Goal: Task Accomplishment & Management: Manage account settings

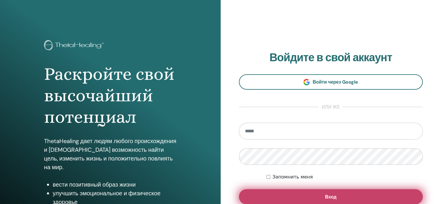
type input "**********"
click at [321, 195] on button "Вход" at bounding box center [331, 196] width 184 height 15
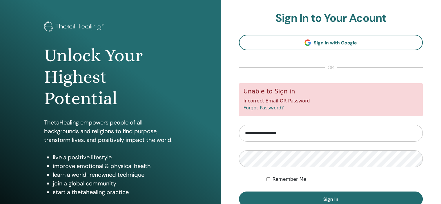
scroll to position [29, 0]
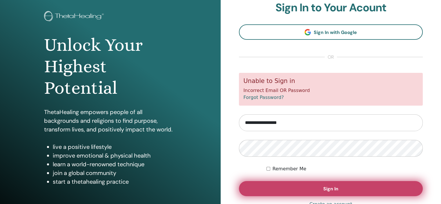
click at [319, 187] on button "Sign In" at bounding box center [331, 188] width 184 height 15
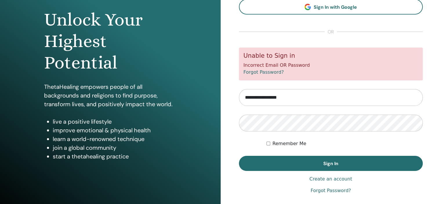
scroll to position [58, 0]
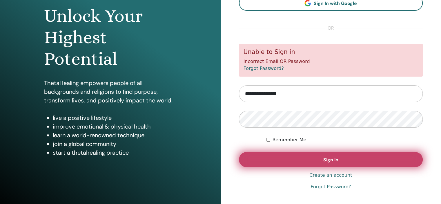
click at [317, 158] on button "Sign In" at bounding box center [331, 159] width 184 height 15
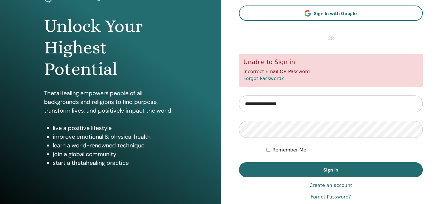
scroll to position [58, 0]
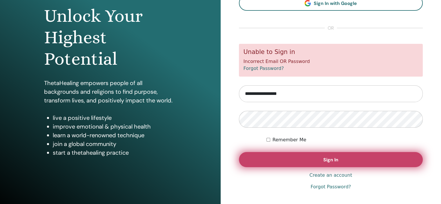
click at [287, 163] on button "Sign In" at bounding box center [331, 159] width 184 height 15
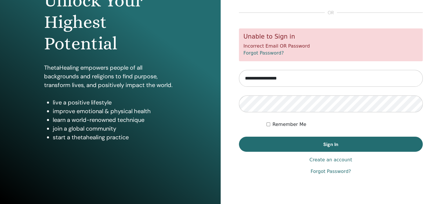
scroll to position [74, 0]
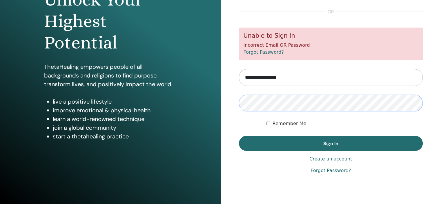
click at [223, 105] on div "**********" at bounding box center [331, 65] width 221 height 279
click at [239, 136] on button "Sign In" at bounding box center [331, 143] width 184 height 15
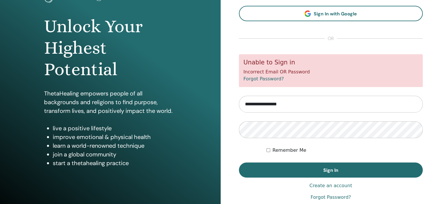
scroll to position [74, 0]
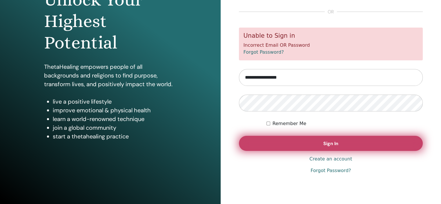
click at [302, 147] on button "Sign In" at bounding box center [331, 143] width 184 height 15
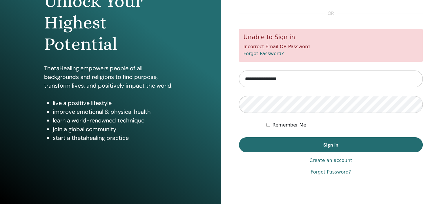
scroll to position [74, 0]
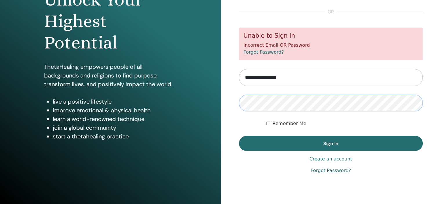
click at [237, 104] on div "**********" at bounding box center [331, 65] width 221 height 279
drag, startPoint x: 395, startPoint y: 119, endPoint x: 382, endPoint y: 125, distance: 14.4
click at [395, 120] on div "Remember Me" at bounding box center [345, 123] width 156 height 7
click at [332, 171] on link "Forgot Password?" at bounding box center [331, 170] width 40 height 7
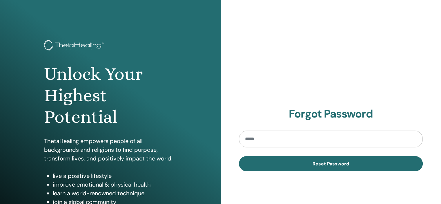
type input "**********"
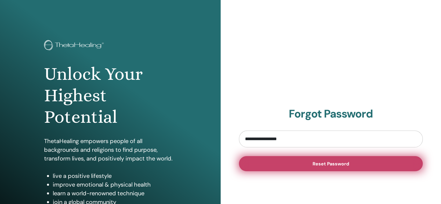
click at [330, 166] on span "Reset Password" at bounding box center [331, 164] width 37 height 6
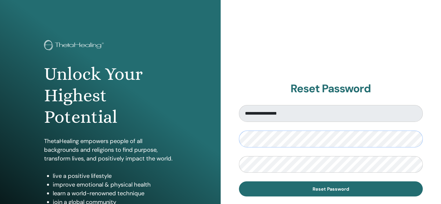
click at [186, 136] on div "**********" at bounding box center [220, 139] width 441 height 279
click at [212, 166] on div "**********" at bounding box center [220, 139] width 441 height 279
click at [239, 181] on button "Reset Password" at bounding box center [331, 188] width 184 height 15
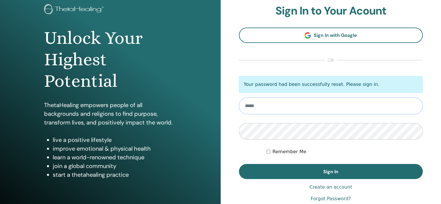
scroll to position [74, 0]
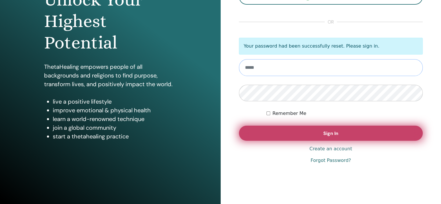
type input "**********"
click at [334, 132] on span "Sign In" at bounding box center [331, 133] width 15 height 6
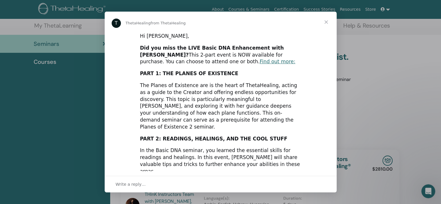
click at [403, 90] on div "Intercom messenger" at bounding box center [220, 102] width 441 height 204
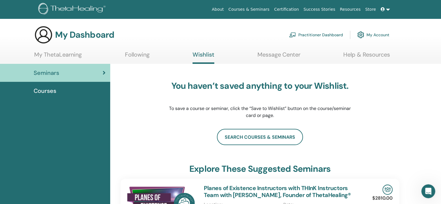
click at [380, 36] on link "My Account" at bounding box center [373, 34] width 32 height 13
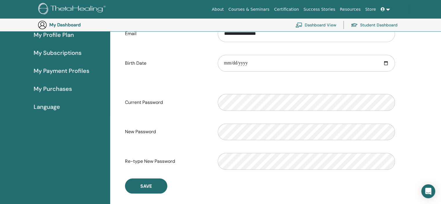
scroll to position [71, 0]
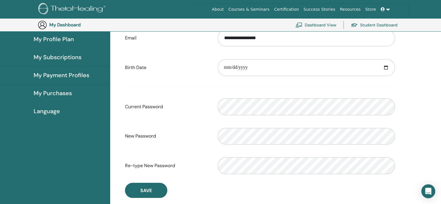
click at [152, 181] on div "**********" at bounding box center [260, 99] width 279 height 197
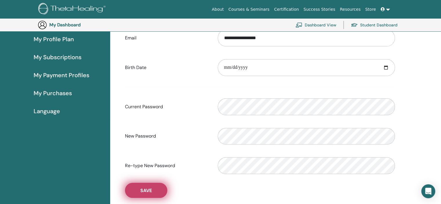
click at [151, 189] on span "Save" at bounding box center [146, 190] width 12 height 6
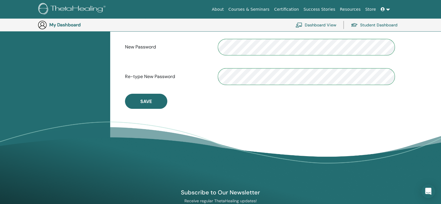
scroll to position [187, 0]
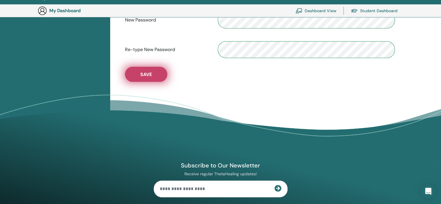
click at [147, 75] on span "Save" at bounding box center [146, 74] width 12 height 6
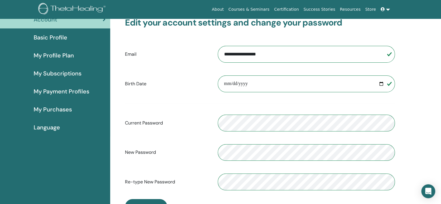
scroll to position [0, 0]
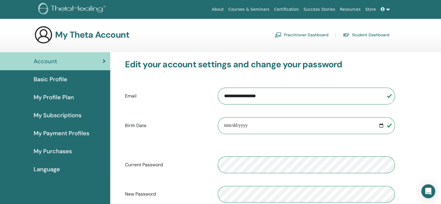
click at [48, 78] on span "Basic Profile" at bounding box center [51, 79] width 34 height 9
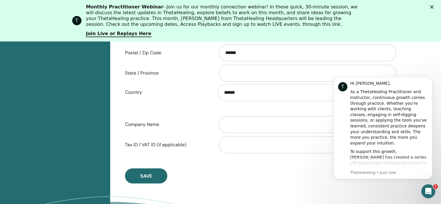
scroll to position [303, 0]
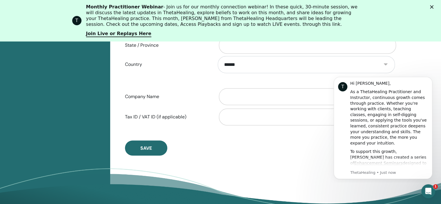
click at [435, 64] on div "Select Image First Name ***** Last Name ********* Phone Number Street Address *…" at bounding box center [275, 14] width 331 height 423
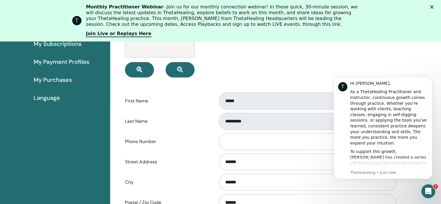
scroll to position [84, 0]
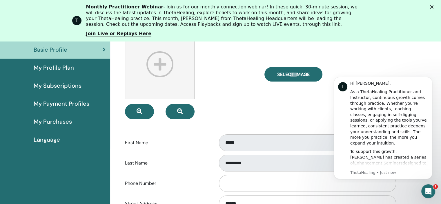
drag, startPoint x: 445, startPoint y: 101, endPoint x: 417, endPoint y: 40, distance: 66.9
click at [55, 87] on span "My Subscriptions" at bounding box center [58, 85] width 48 height 9
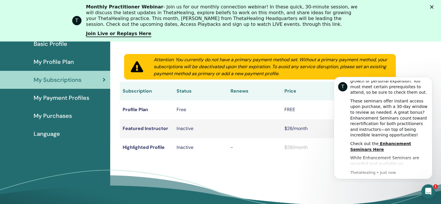
scroll to position [71, 0]
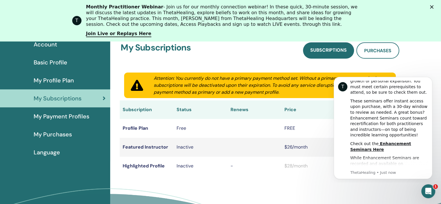
click at [44, 61] on span "Basic Profile" at bounding box center [51, 62] width 34 height 9
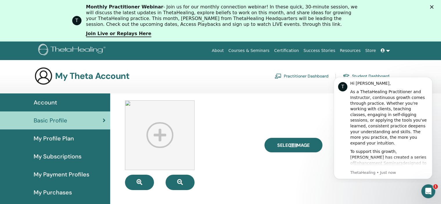
click at [49, 100] on span "Account" at bounding box center [46, 102] width 24 height 9
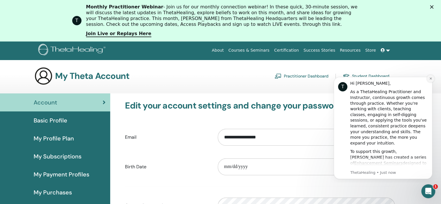
click at [428, 80] on button "Dismiss notification" at bounding box center [431, 79] width 8 height 8
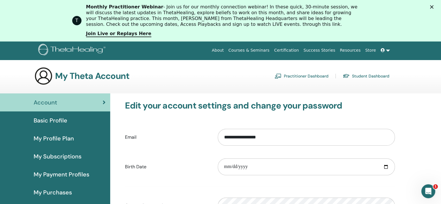
click at [95, 78] on h3 "My Theta Account" at bounding box center [92, 76] width 74 height 10
click at [390, 52] on link at bounding box center [386, 50] width 14 height 11
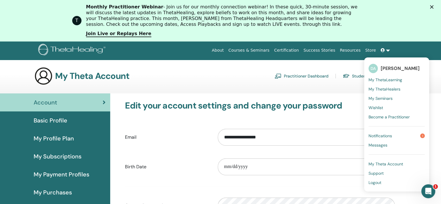
click at [391, 66] on span "[PERSON_NAME]" at bounding box center [400, 68] width 39 height 6
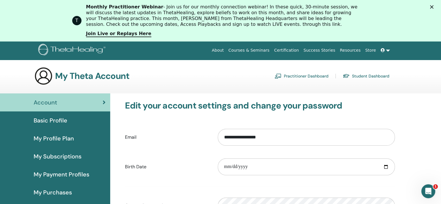
click at [386, 53] on link at bounding box center [386, 50] width 14 height 11
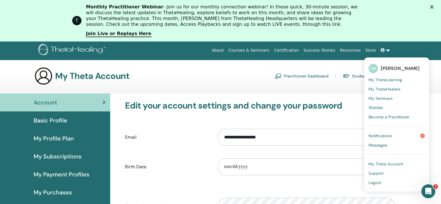
click at [388, 90] on span "My ThetaHealers" at bounding box center [385, 88] width 32 height 5
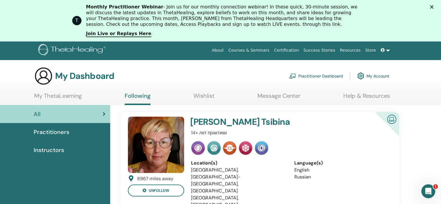
click at [390, 51] on link at bounding box center [386, 50] width 14 height 11
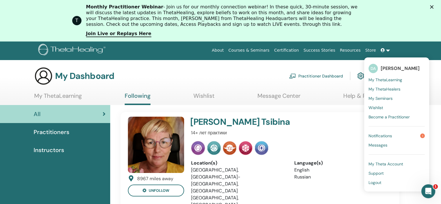
click at [389, 99] on span "My Seminars" at bounding box center [381, 98] width 24 height 5
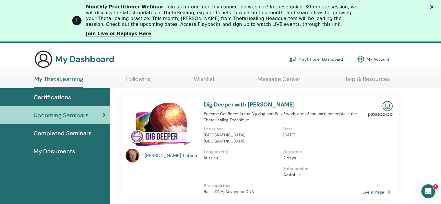
scroll to position [20, 0]
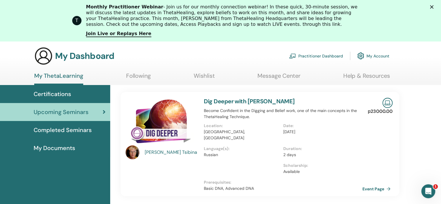
click at [80, 130] on span "Completed Seminars" at bounding box center [63, 130] width 58 height 9
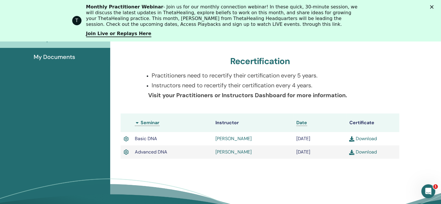
scroll to position [133, 0]
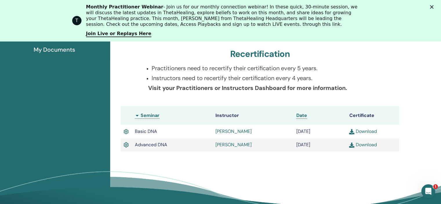
click at [354, 131] on img at bounding box center [351, 131] width 5 height 5
click at [351, 147] on img at bounding box center [351, 144] width 5 height 5
click at [368, 133] on link "Download" at bounding box center [363, 131] width 28 height 6
click at [362, 147] on link "Download" at bounding box center [363, 145] width 28 height 6
click at [226, 132] on link "Nailya Safina" at bounding box center [234, 131] width 36 height 6
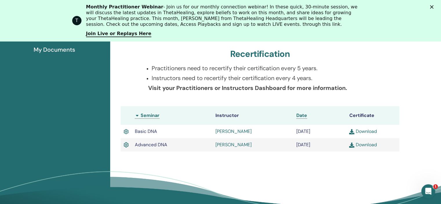
click at [233, 145] on link "Elena Weiler" at bounding box center [234, 145] width 36 height 6
click at [137, 115] on th "Seminar" at bounding box center [172, 115] width 81 height 19
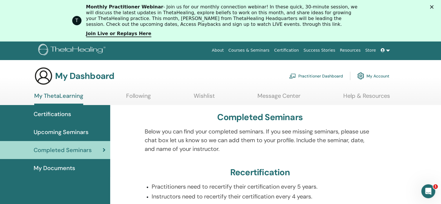
click at [434, 6] on icon "Close" at bounding box center [431, 6] width 3 height 3
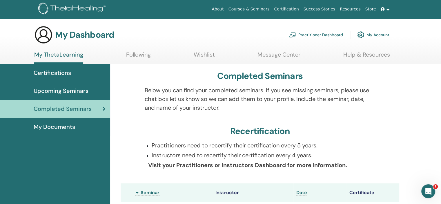
click at [387, 8] on link at bounding box center [386, 9] width 14 height 11
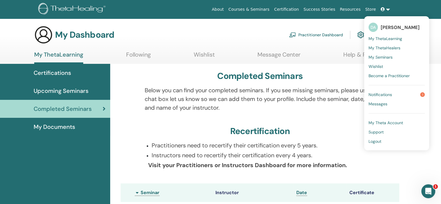
click at [381, 67] on span "Wishlist" at bounding box center [376, 66] width 15 height 5
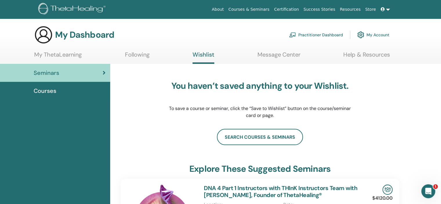
click at [384, 6] on link at bounding box center [386, 9] width 14 height 11
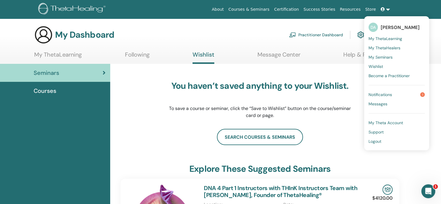
click at [382, 95] on span "Notifications" at bounding box center [381, 94] width 24 height 5
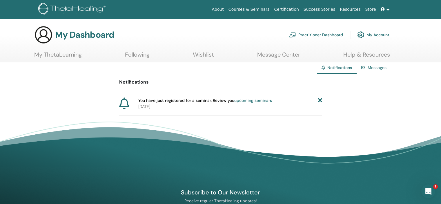
click at [250, 102] on link "upcoming seminars" at bounding box center [253, 100] width 38 height 5
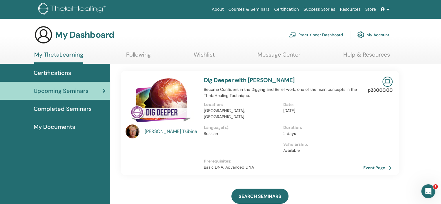
click at [383, 163] on link "Event Page" at bounding box center [379, 167] width 30 height 9
